Goal: Obtain resource: Obtain resource

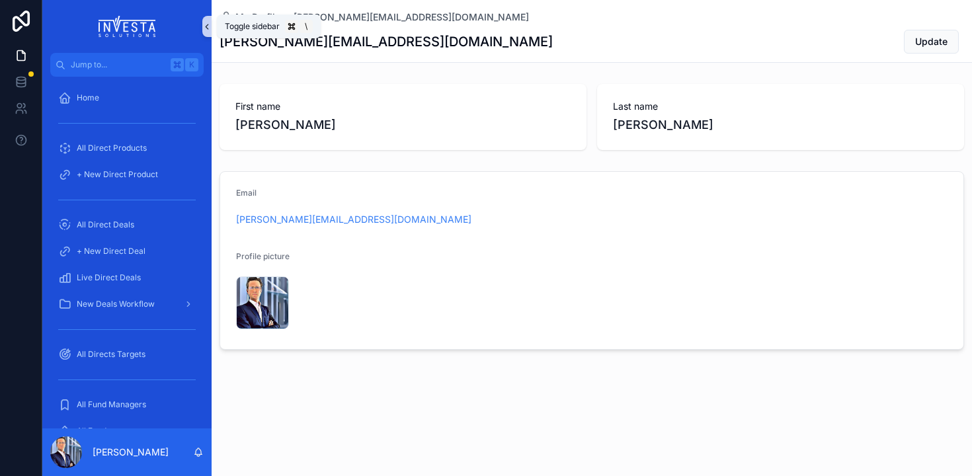
click at [203, 25] on icon "scrollable content" at bounding box center [206, 27] width 9 height 10
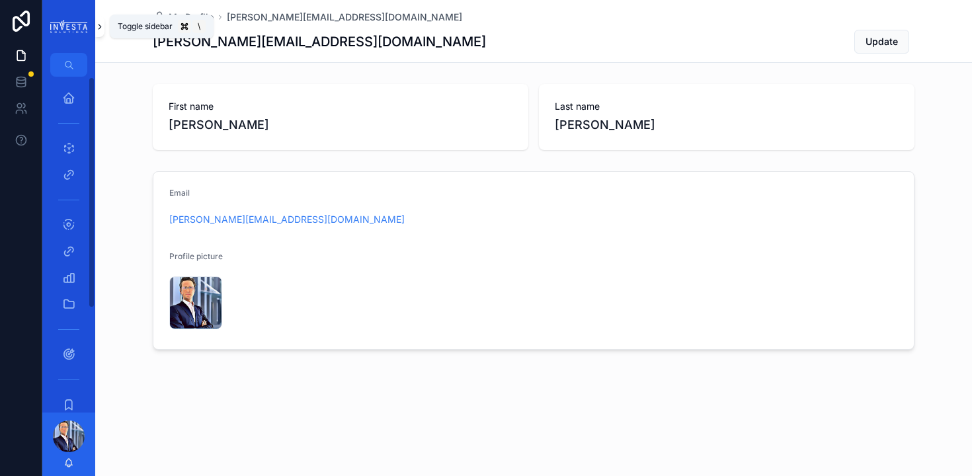
click at [102, 19] on button "scrollable content" at bounding box center [99, 26] width 9 height 21
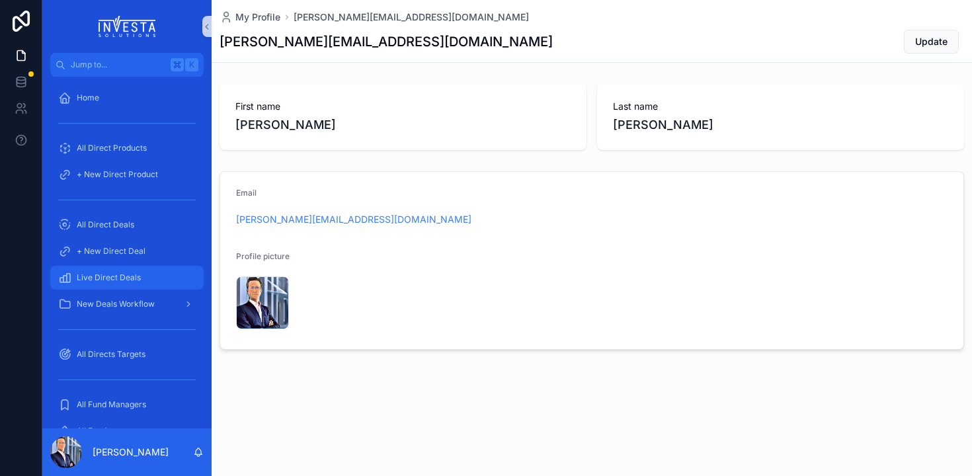
click at [96, 276] on span "Live Direct Deals" at bounding box center [109, 278] width 64 height 11
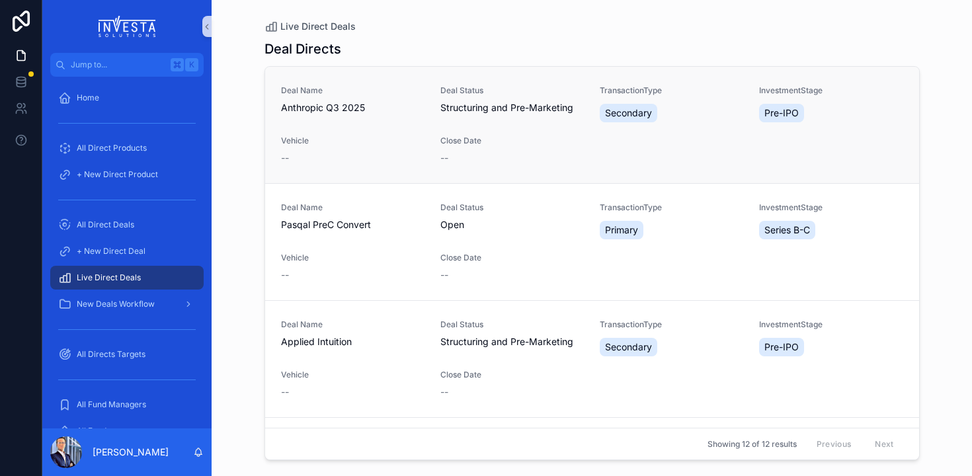
click at [504, 110] on span "Structuring and Pre-Marketing" at bounding box center [507, 107] width 133 height 13
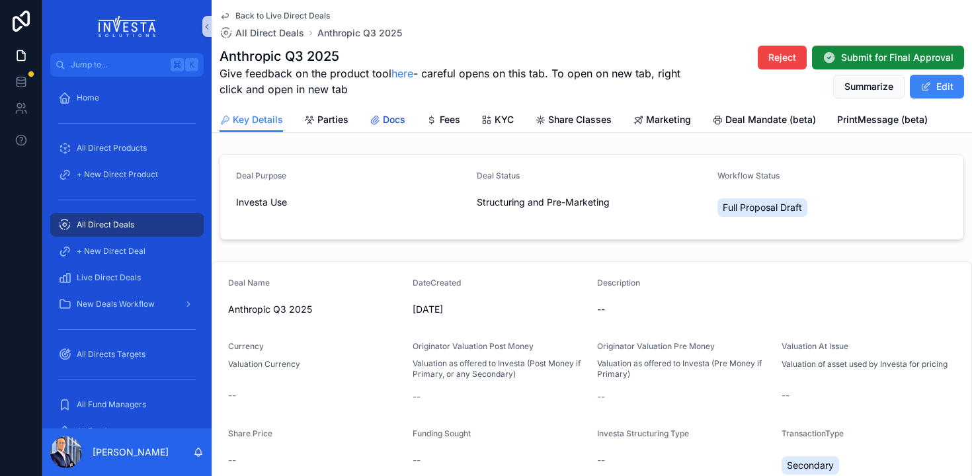
click at [394, 120] on span "Docs" at bounding box center [394, 119] width 22 height 13
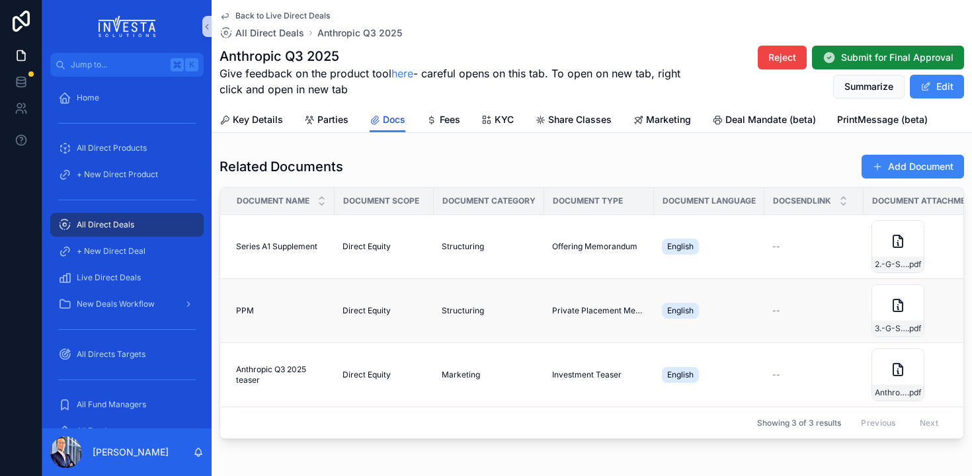
scroll to position [0, 1]
click at [271, 247] on span "Series A1 Supplement" at bounding box center [275, 246] width 81 height 11
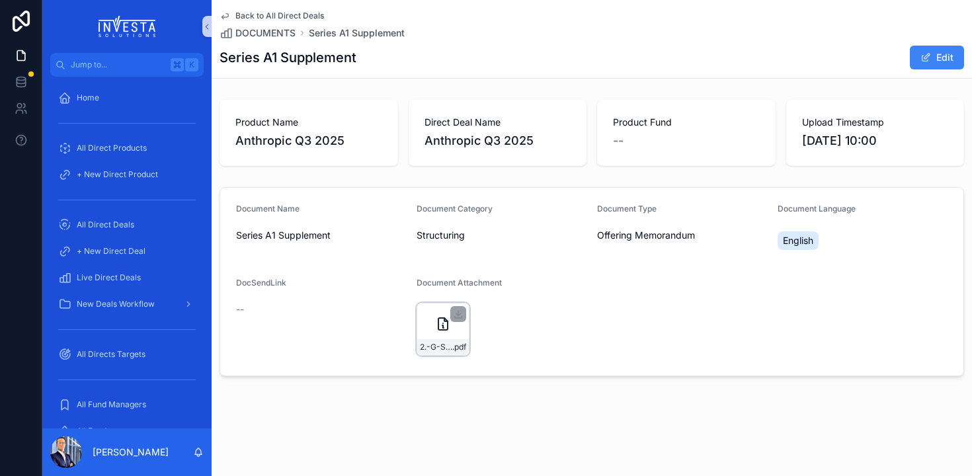
click at [448, 331] on icon "scrollable content" at bounding box center [443, 324] width 16 height 16
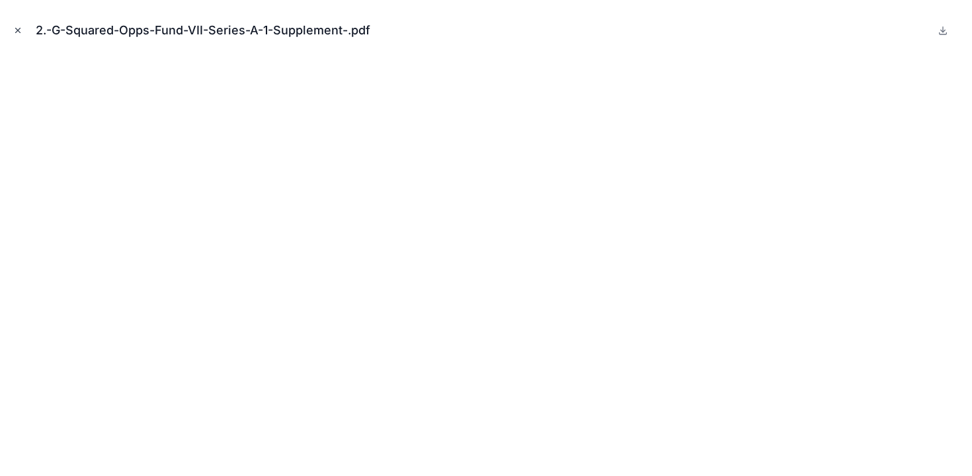
click at [21, 30] on icon "Close modal" at bounding box center [17, 30] width 9 height 9
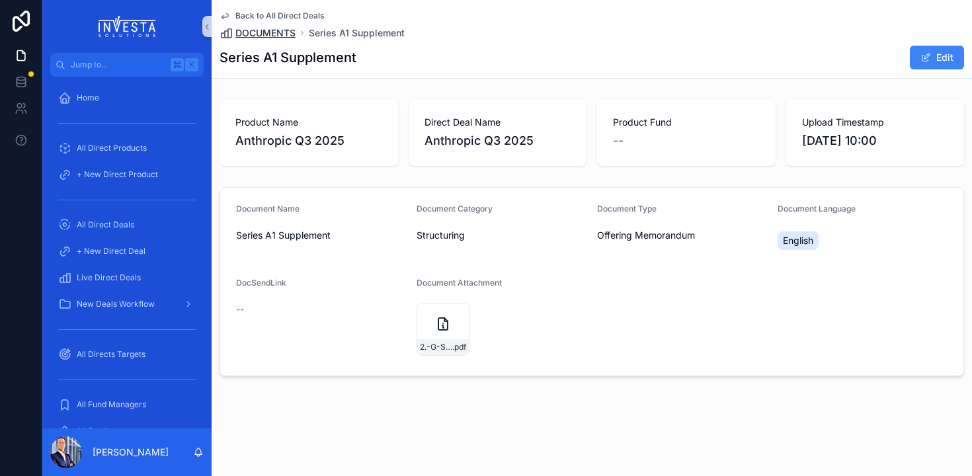
click at [268, 32] on span "DOCUMENTS" at bounding box center [265, 32] width 60 height 13
